Goal: Information Seeking & Learning: Learn about a topic

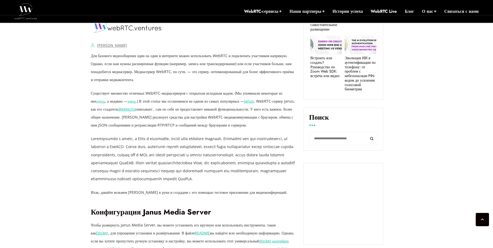
scroll to position [363, 0]
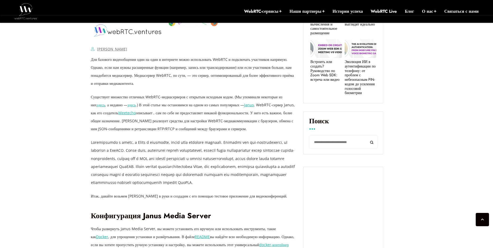
drag, startPoint x: 35, startPoint y: 89, endPoint x: 40, endPoint y: 94, distance: 6.8
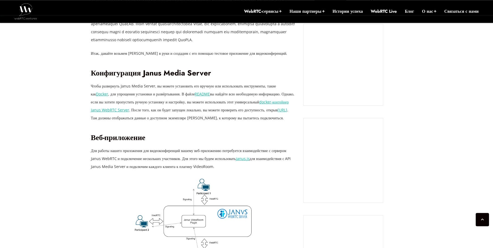
scroll to position [509, 0]
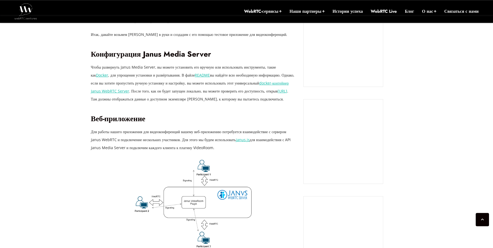
scroll to position [546, 0]
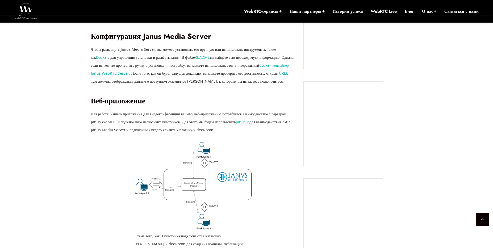
scroll to position [509, 0]
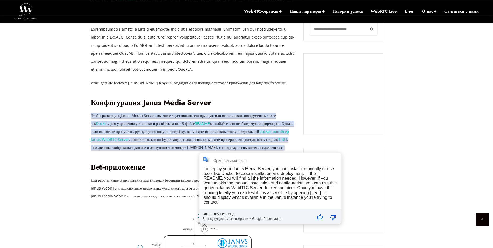
scroll to position [473, 0]
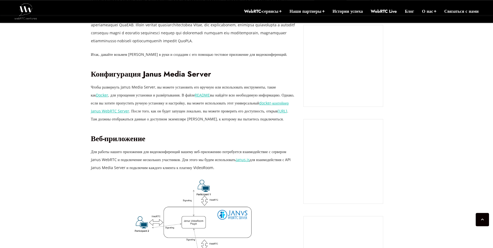
scroll to position [509, 0]
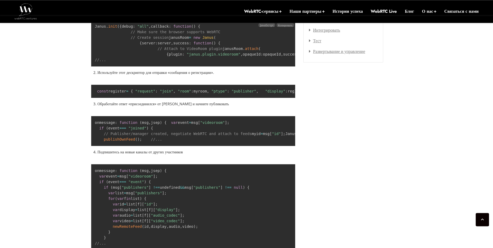
scroll to position [840, 0]
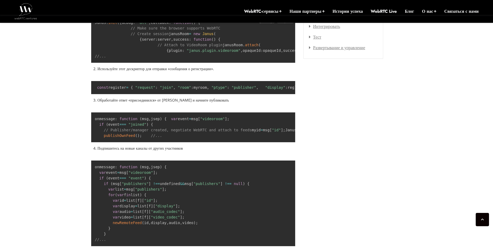
click at [118, 63] on pre "Janus . init ( { debug : "all" , callback : function ( ) { // Make sure the bro…" at bounding box center [193, 39] width 205 height 47
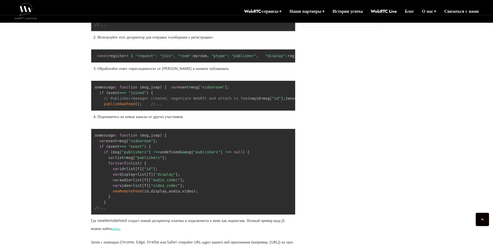
scroll to position [877, 0]
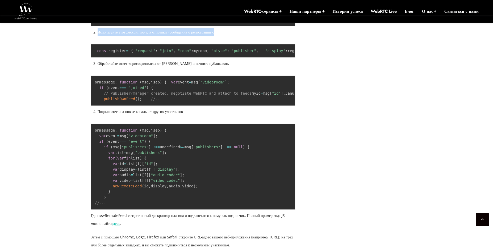
drag, startPoint x: 232, startPoint y: 97, endPoint x: 98, endPoint y: 98, distance: 134.2
click at [98, 36] on li "Используйте этот дескриптор для отправки «сообщения о регистрации»." at bounding box center [197, 32] width 198 height 8
click at [239, 36] on li "Используйте этот дескриптор для отправки «сообщения о регистрации»." at bounding box center [197, 32] width 198 height 8
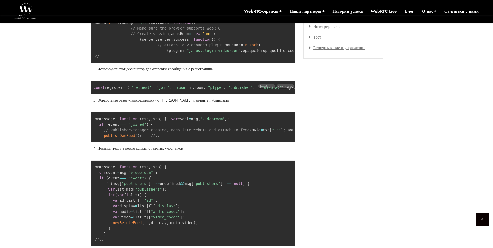
scroll to position [0, 0]
click at [63, 140] on div "[DATE] [PERSON_NAME] Комментарии отключены о создании приложения для видеоконфе…" at bounding box center [246, 90] width 493 height 1327
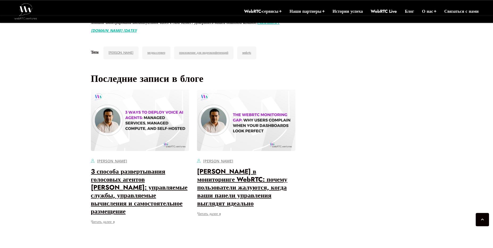
scroll to position [1244, 0]
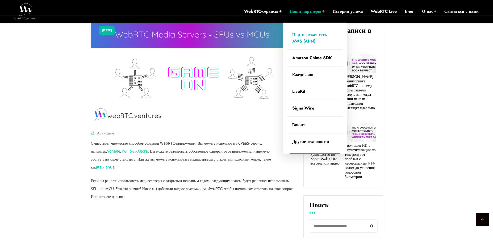
type input "**********"
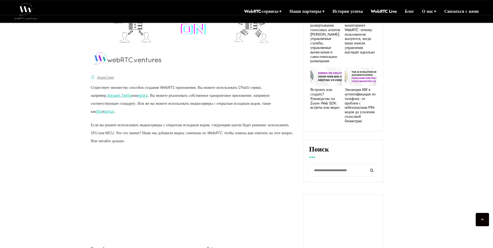
scroll to position [252, 0]
